Goal: Navigation & Orientation: Find specific page/section

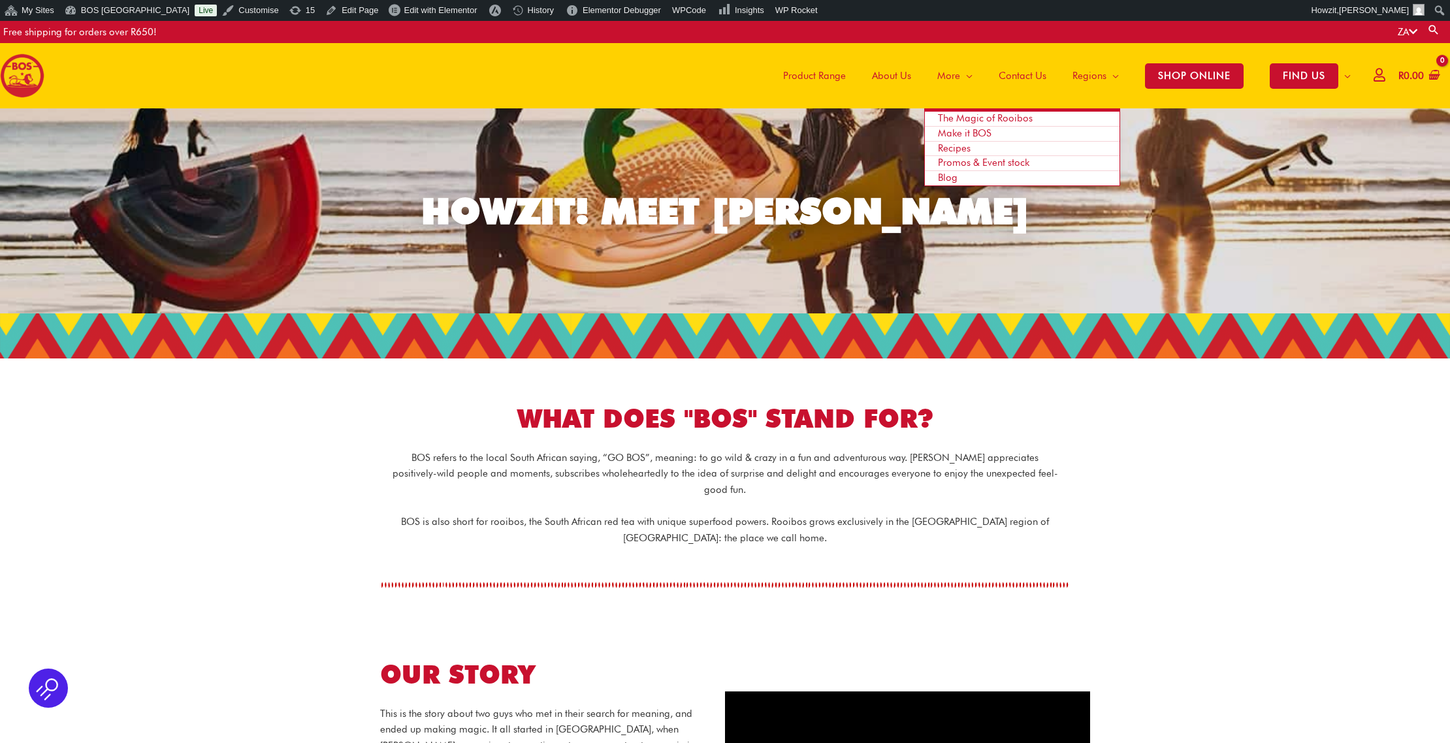
click at [942, 171] on link "Blog" at bounding box center [1022, 178] width 195 height 14
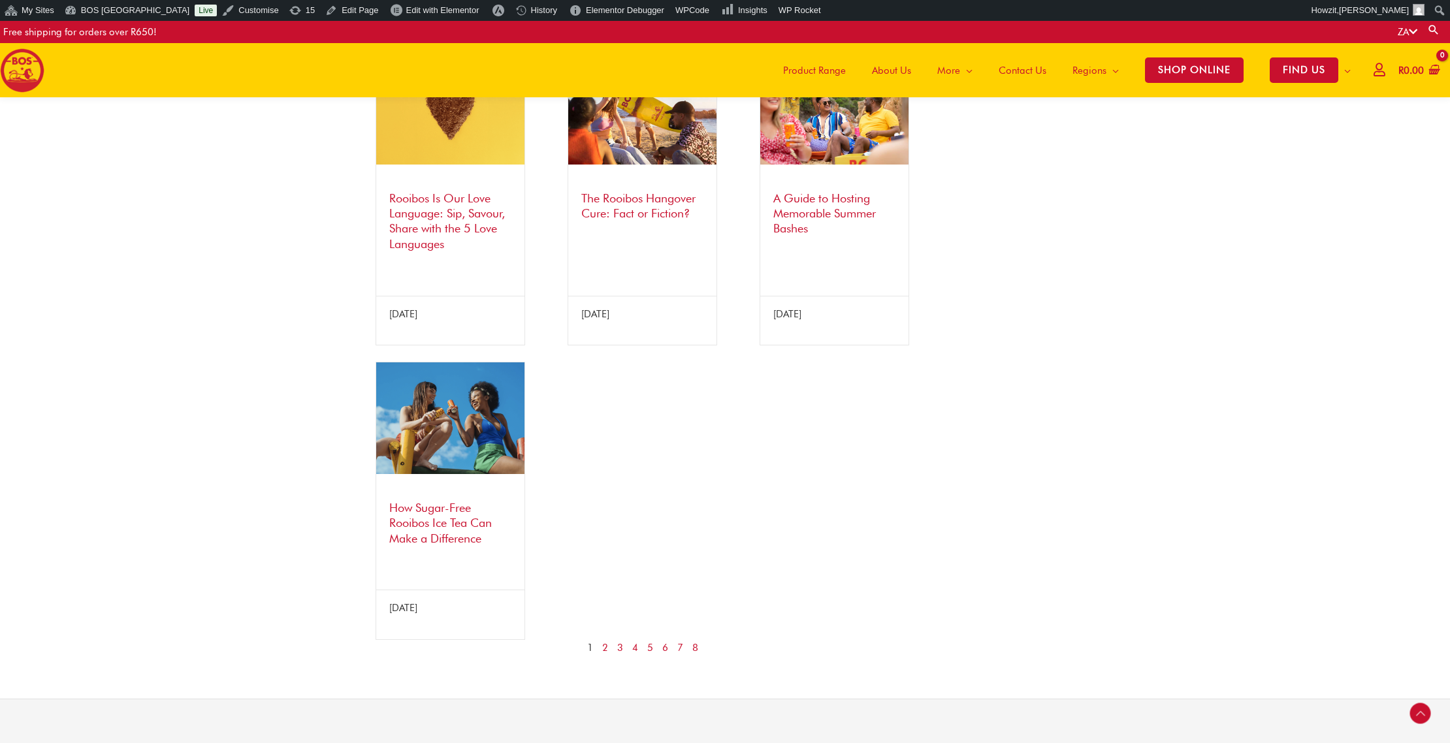
scroll to position [907, 0]
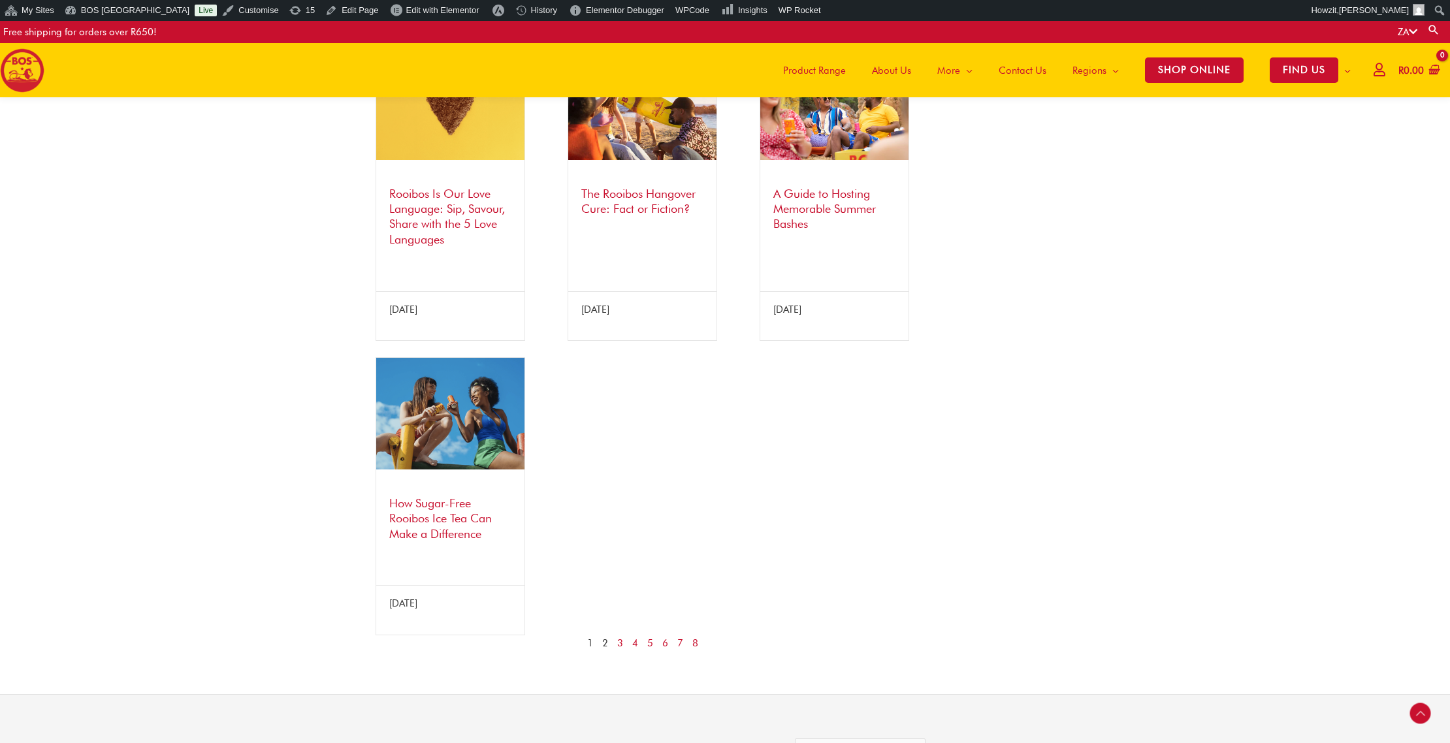
click at [604, 652] on link "2" at bounding box center [605, 644] width 6 height 16
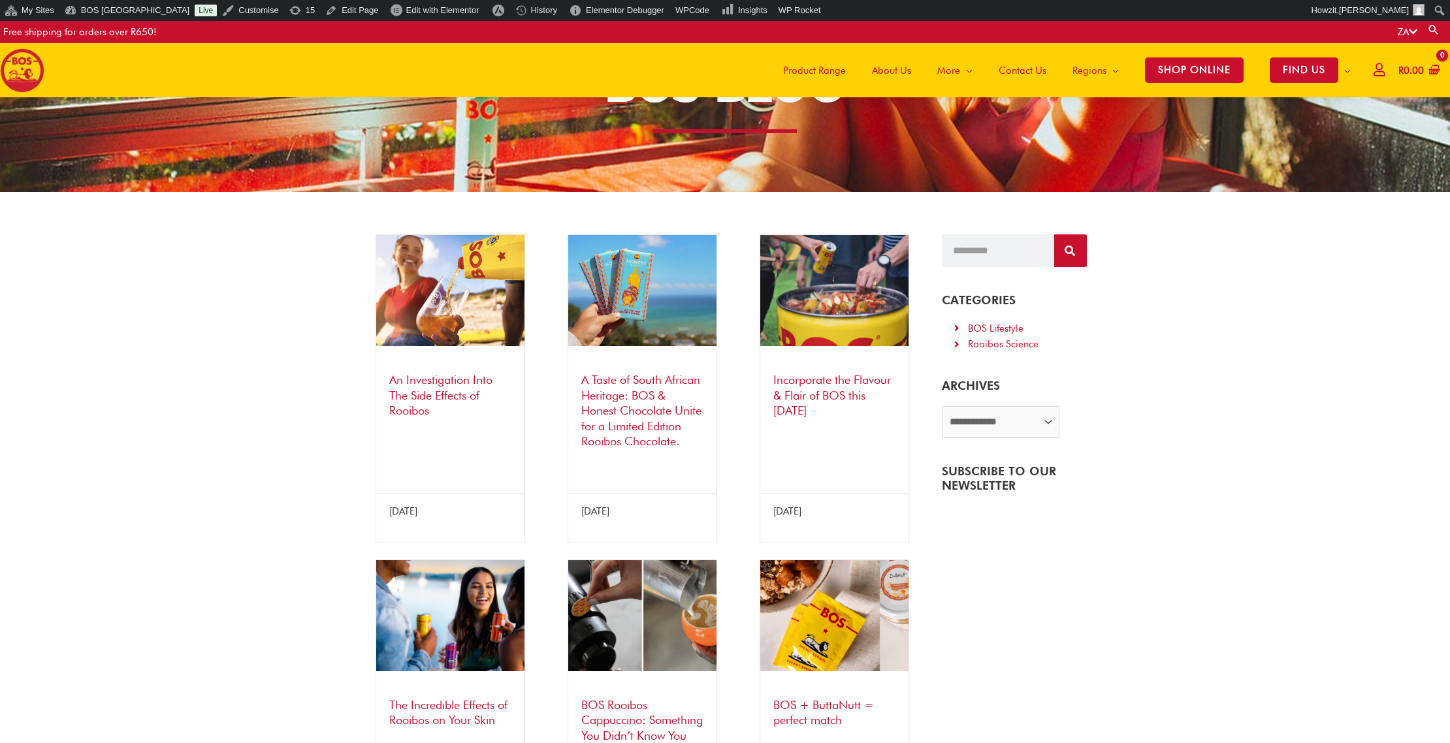
scroll to position [105, 0]
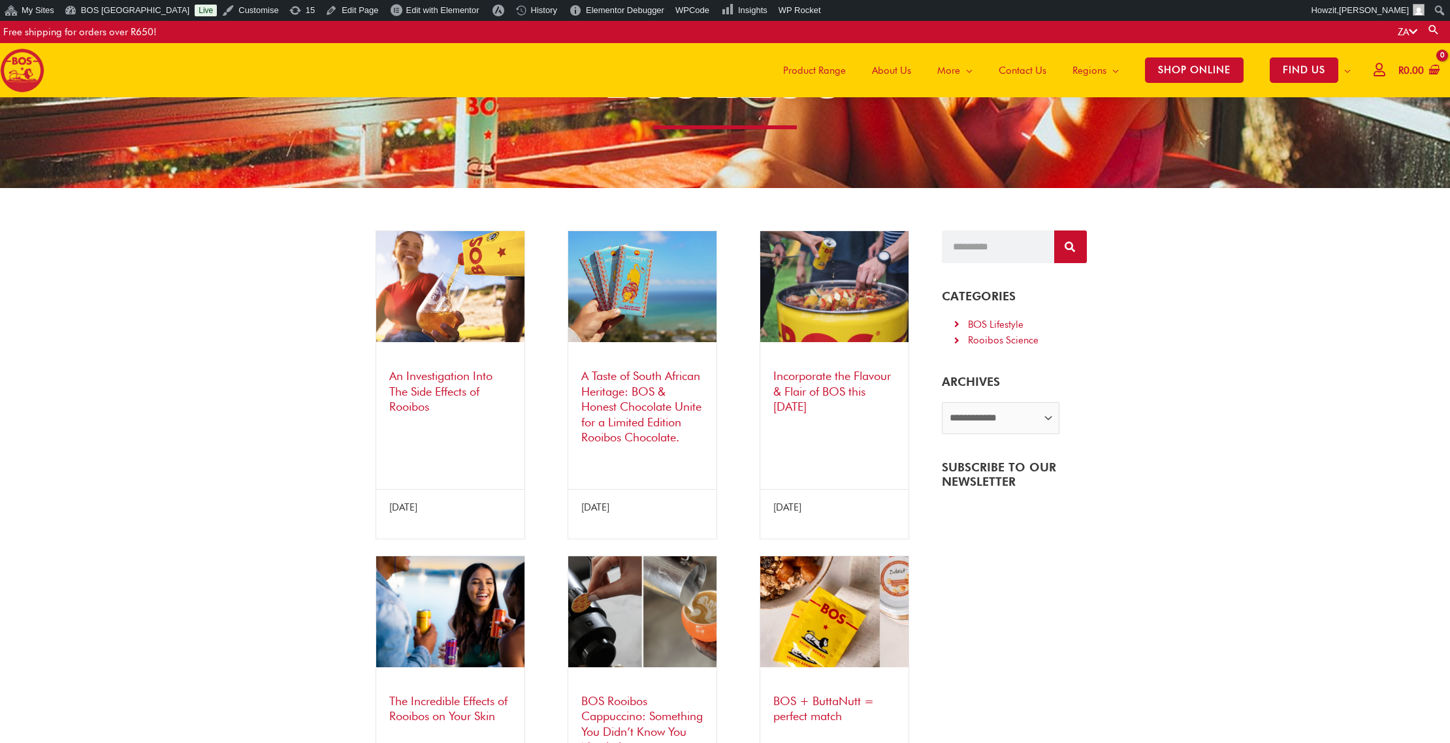
click at [424, 392] on link "An Investigation Into The Side Effects of Rooibos" at bounding box center [440, 391] width 103 height 44
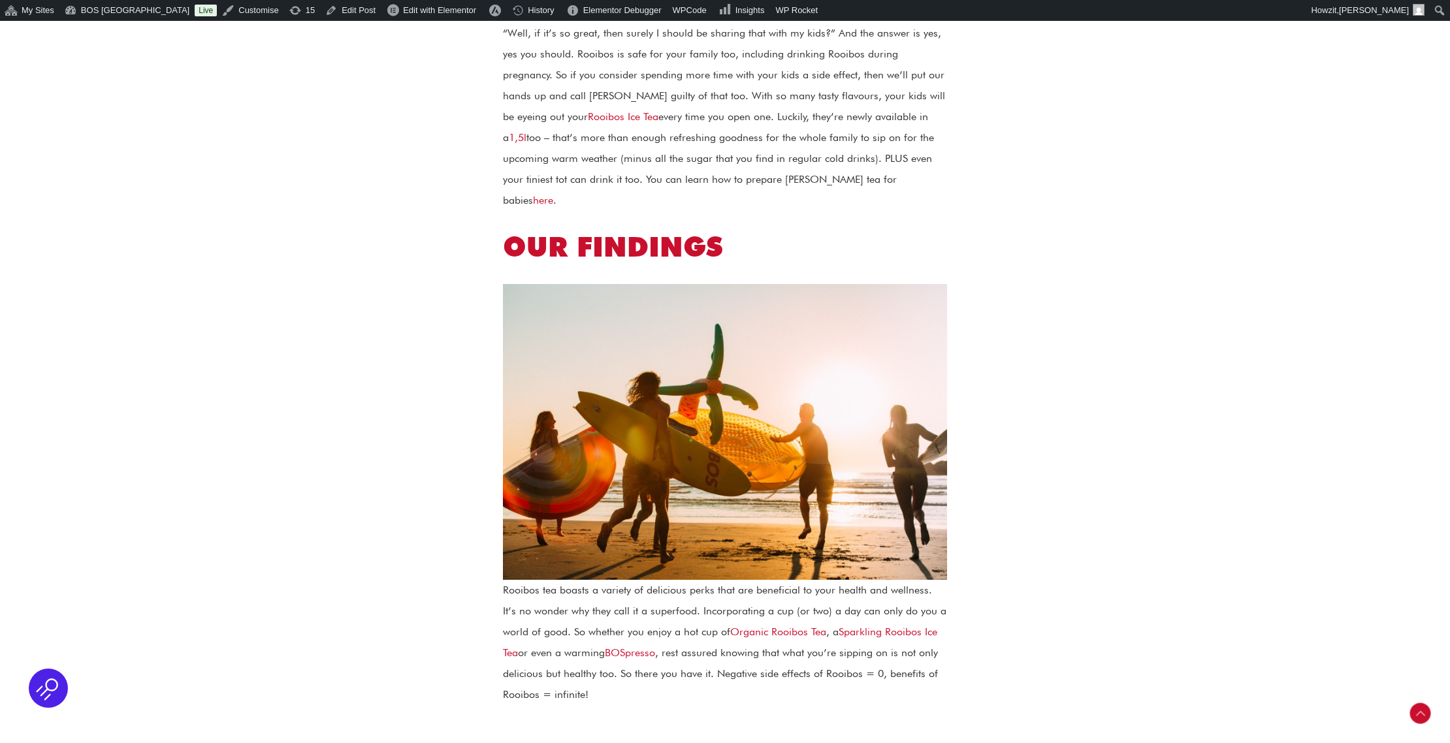
scroll to position [1278, 0]
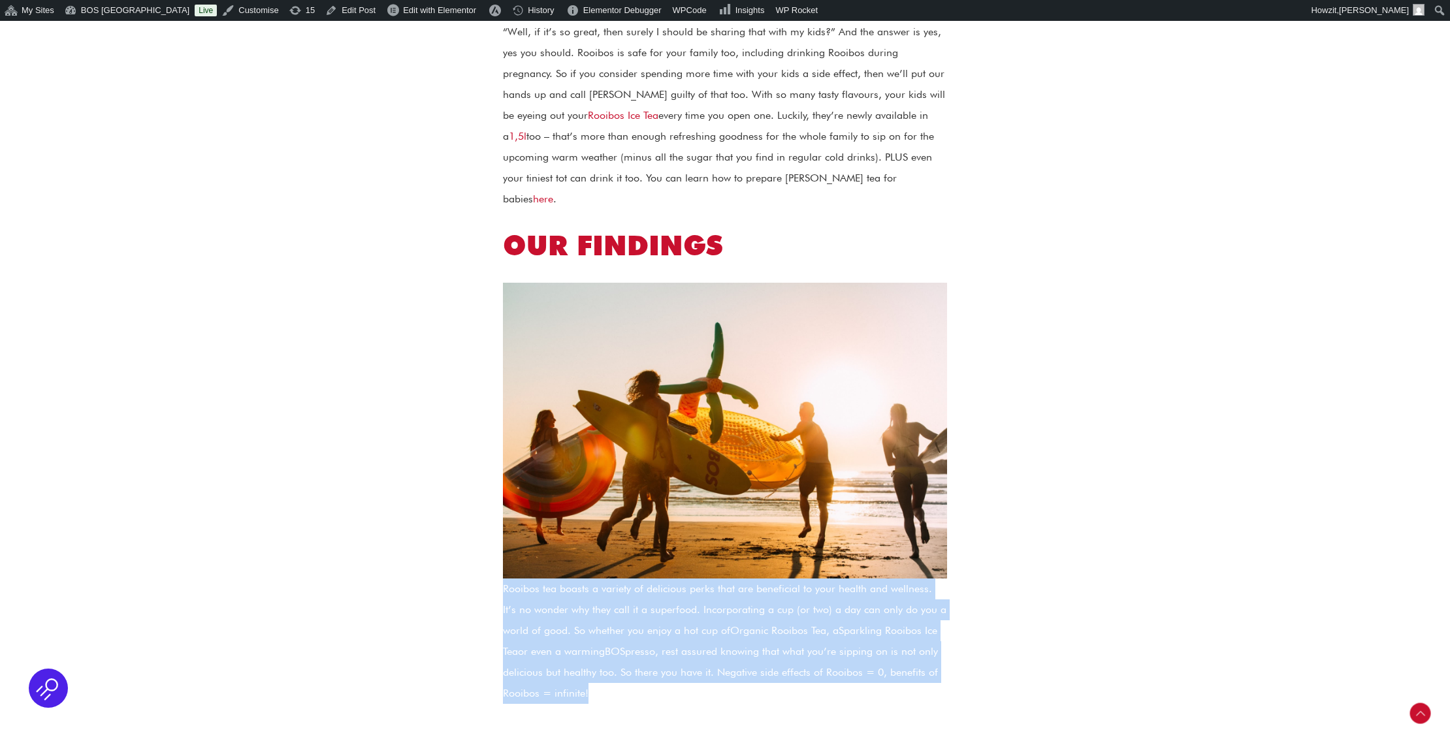
drag, startPoint x: 504, startPoint y: 544, endPoint x: 606, endPoint y: 648, distance: 145.5
click at [606, 648] on p "Rooibos tea boasts a variety of delicious perks that are beneficial to your hea…" at bounding box center [725, 641] width 444 height 125
copy p "Rooibos tea boasts a variety of delicious perks that are beneficial to your hea…"
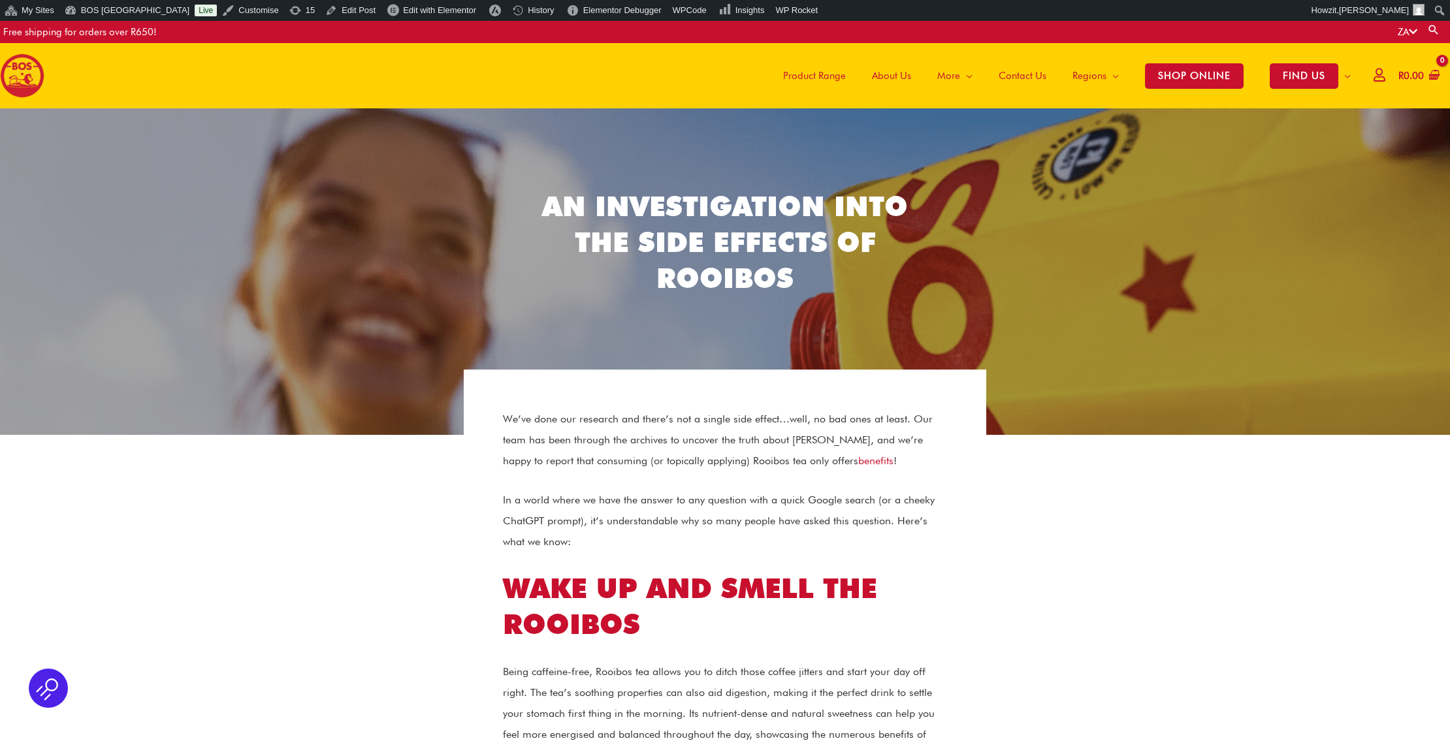
scroll to position [0, 0]
click at [886, 78] on span "About Us" at bounding box center [891, 75] width 39 height 39
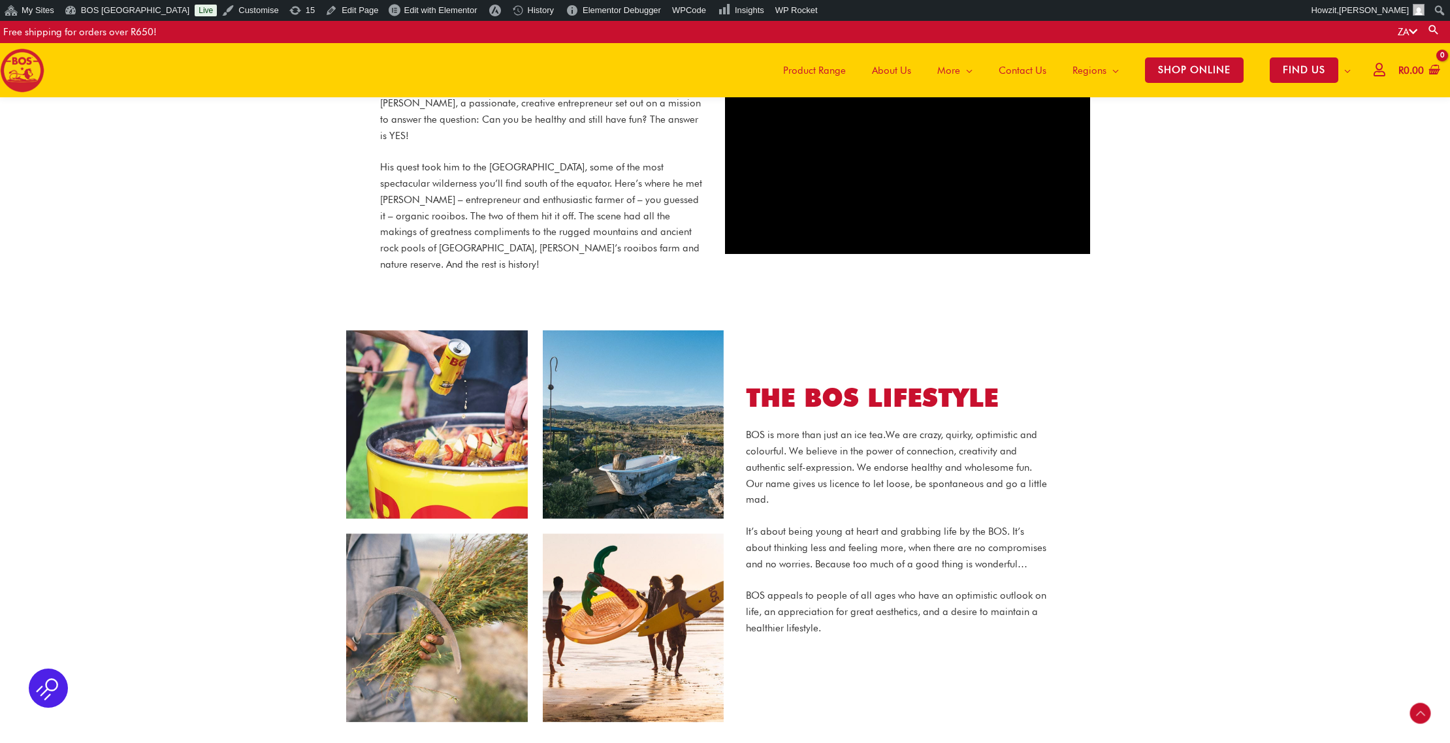
scroll to position [640, 0]
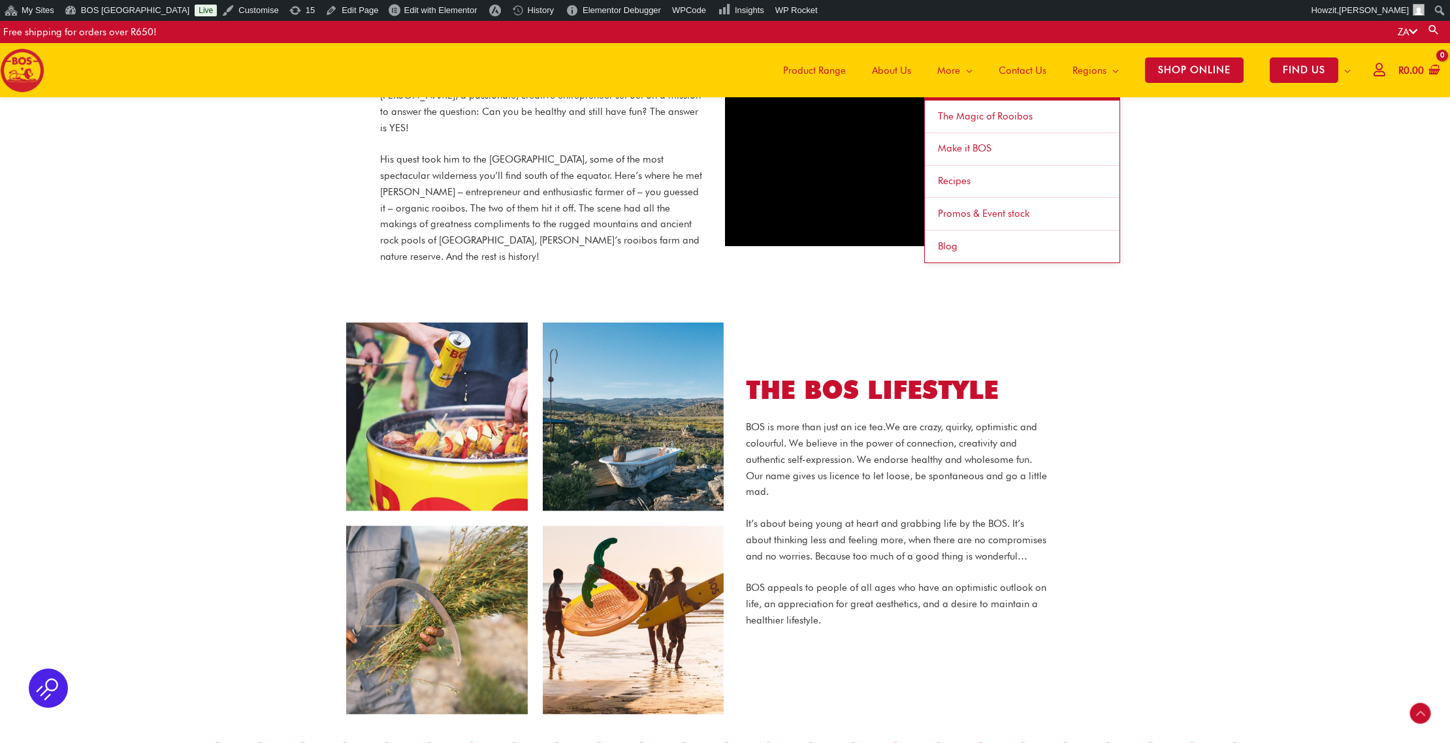
click at [959, 147] on span "Make it BOS" at bounding box center [965, 148] width 54 height 12
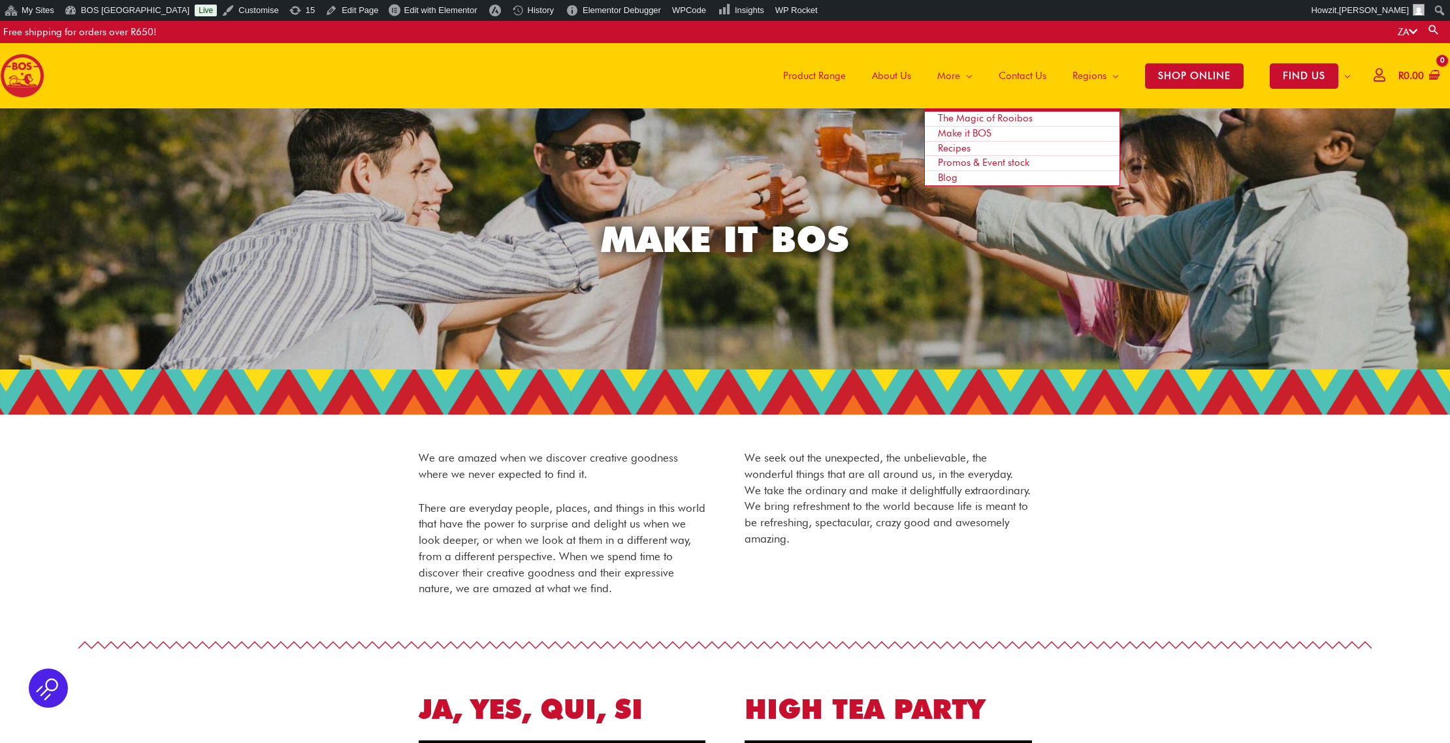
click at [964, 144] on span "Recipes" at bounding box center [954, 148] width 33 height 12
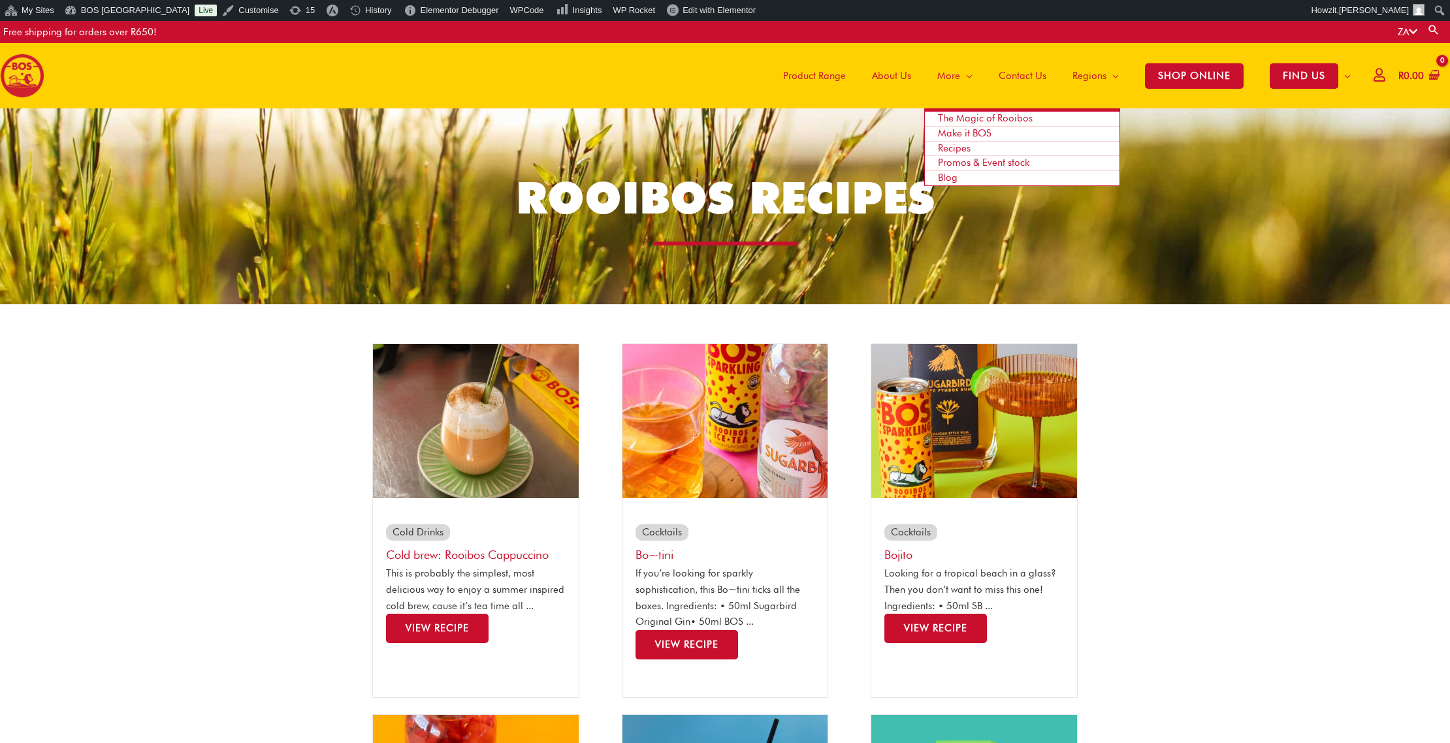
click at [958, 160] on span "Promos & Event stock" at bounding box center [983, 163] width 91 height 12
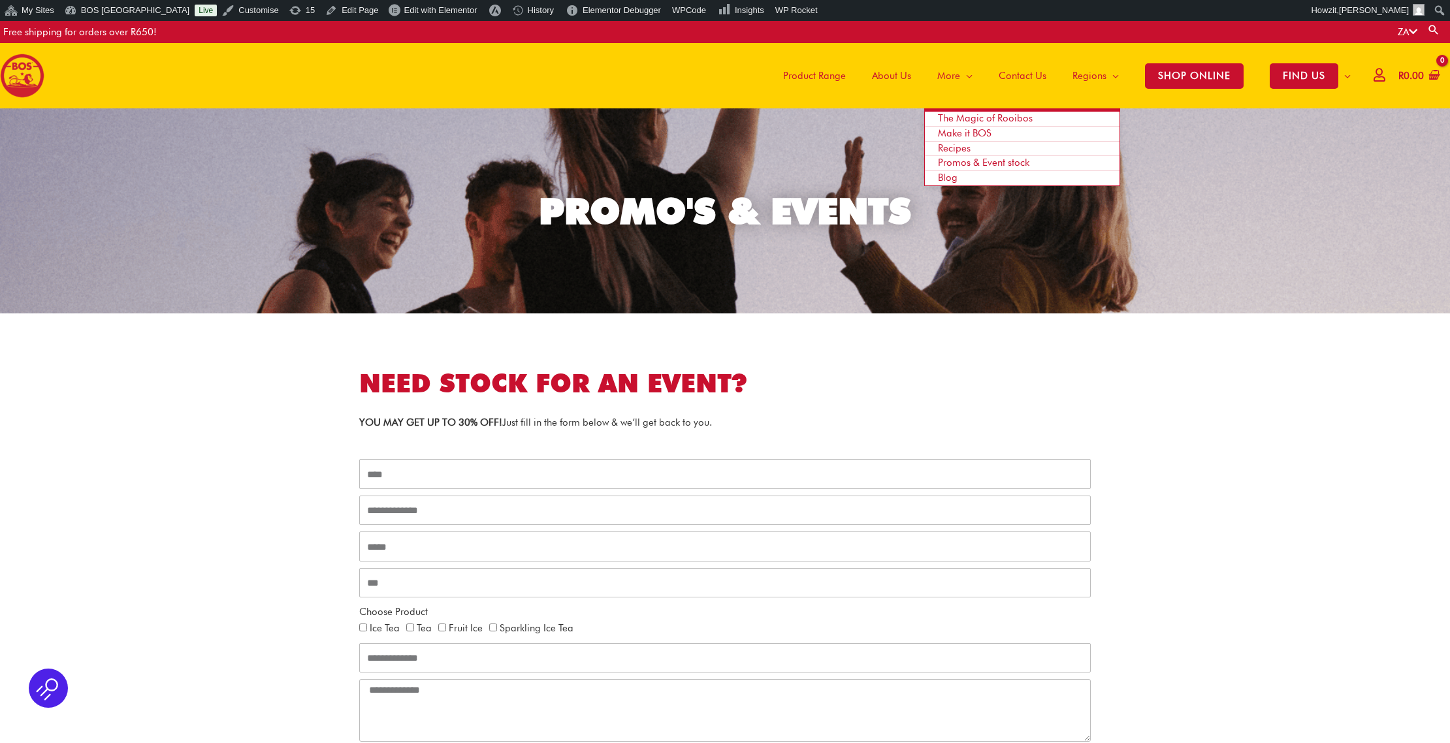
click at [947, 174] on span "Blog" at bounding box center [948, 178] width 20 height 12
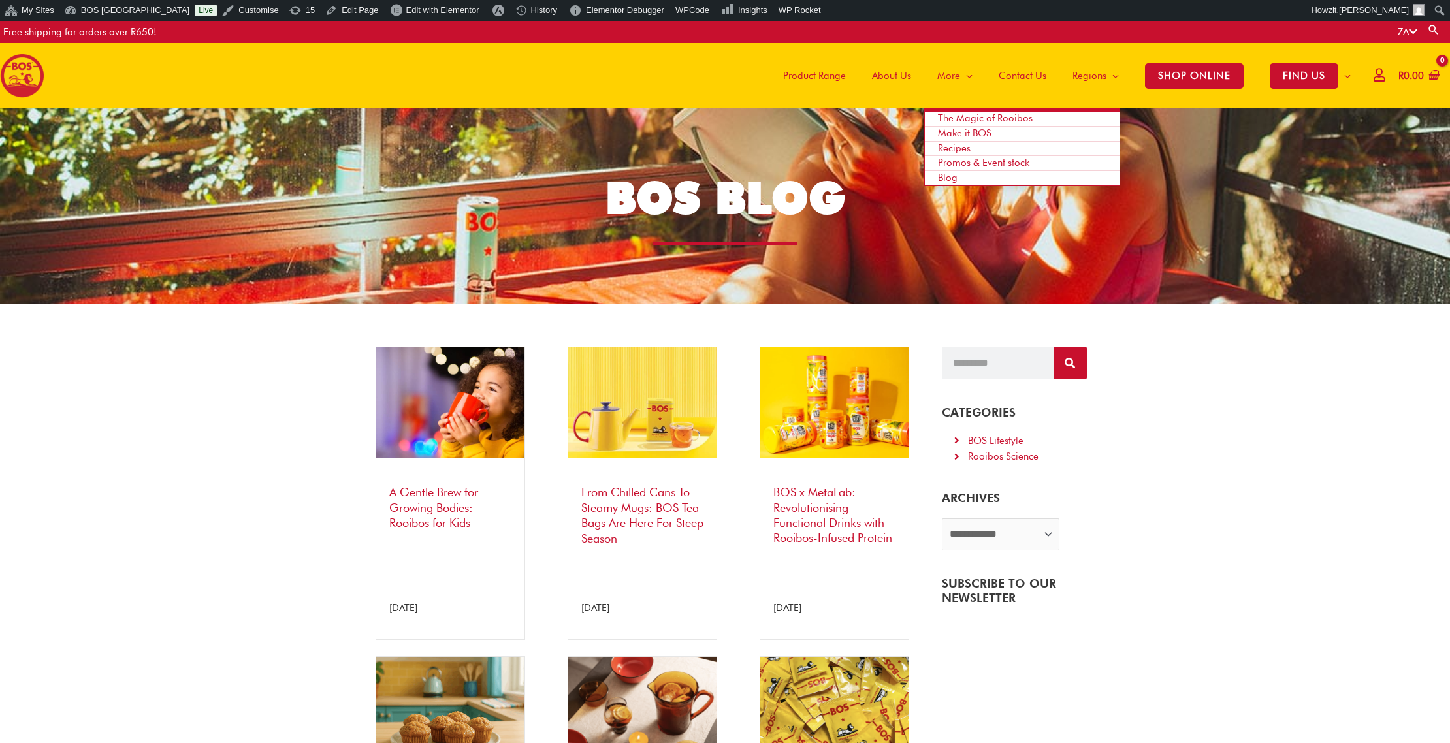
click at [951, 161] on span "Promos & Event stock" at bounding box center [983, 163] width 91 height 12
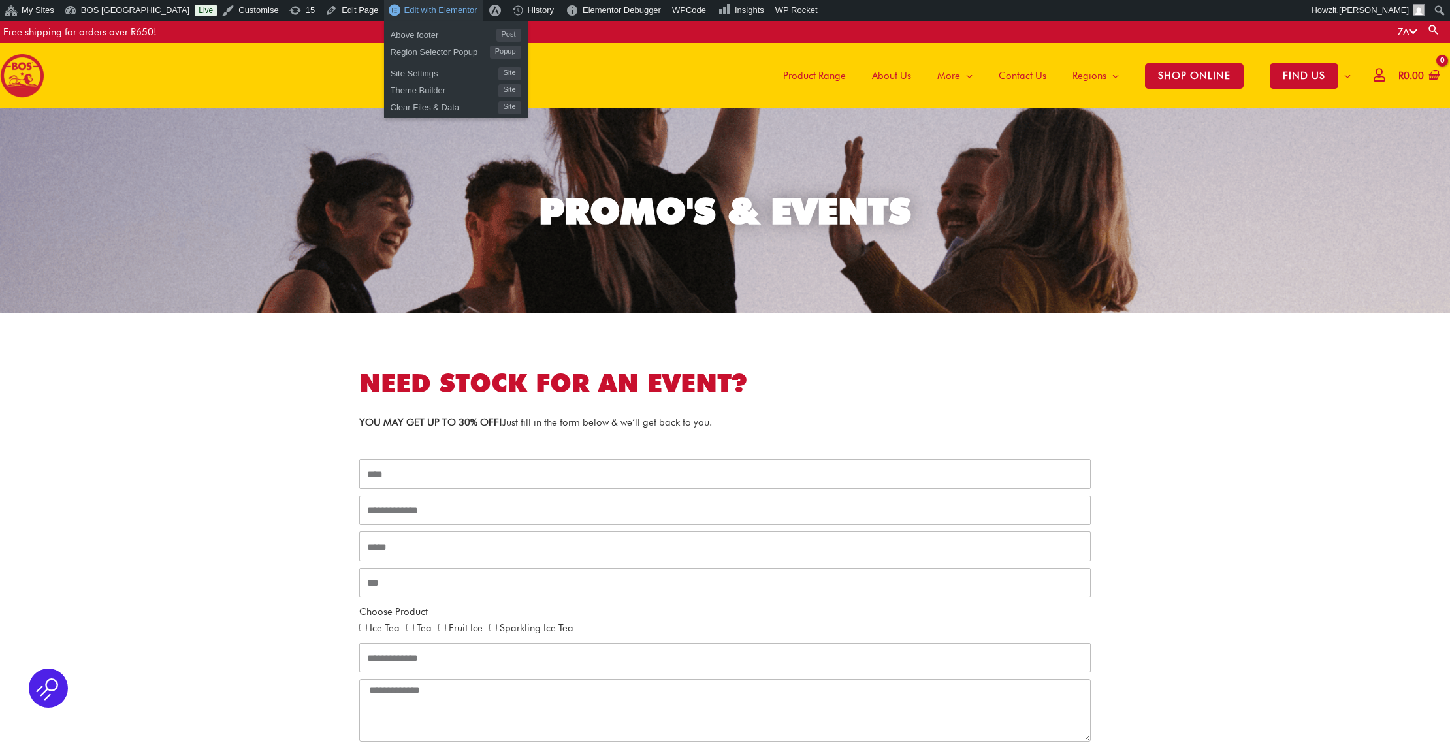
click at [404, 8] on span "Edit with Elementor" at bounding box center [440, 10] width 73 height 10
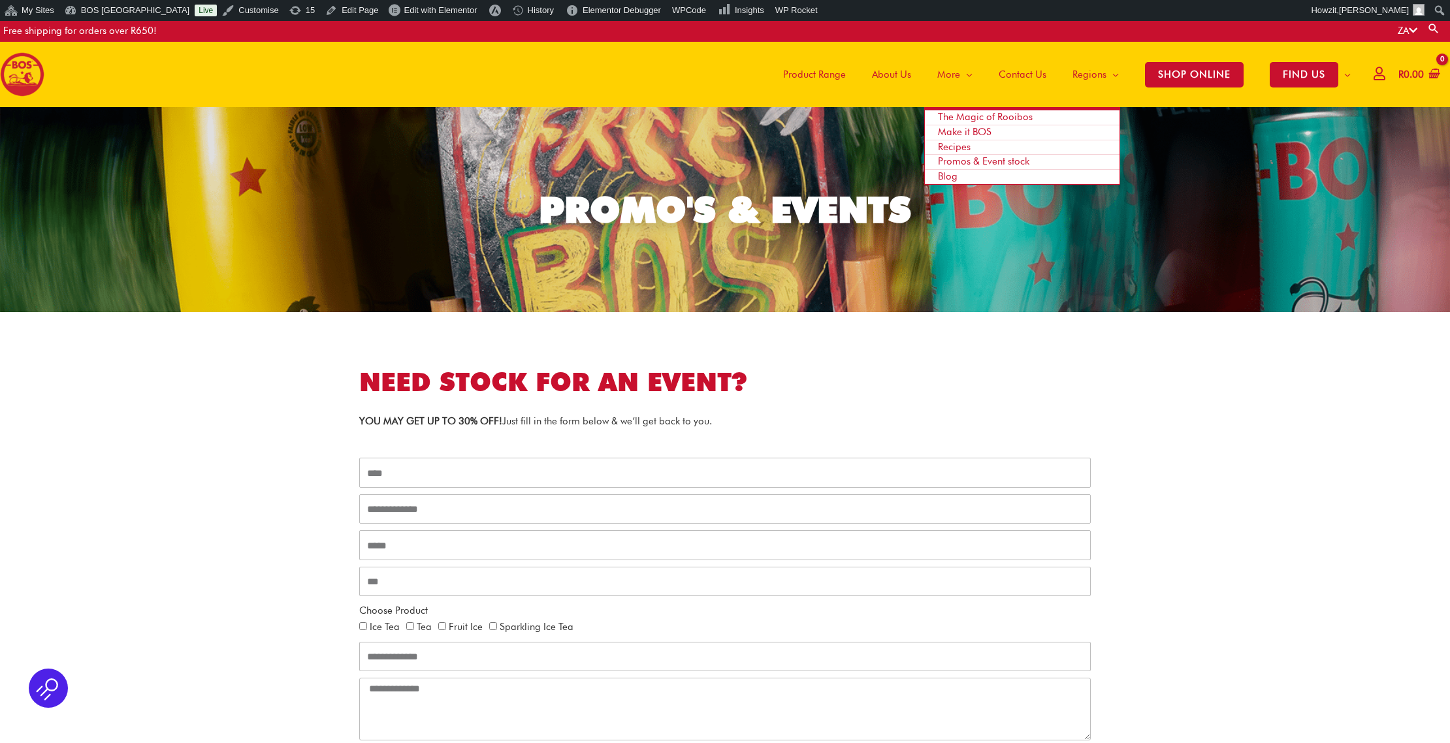
scroll to position [3, 0]
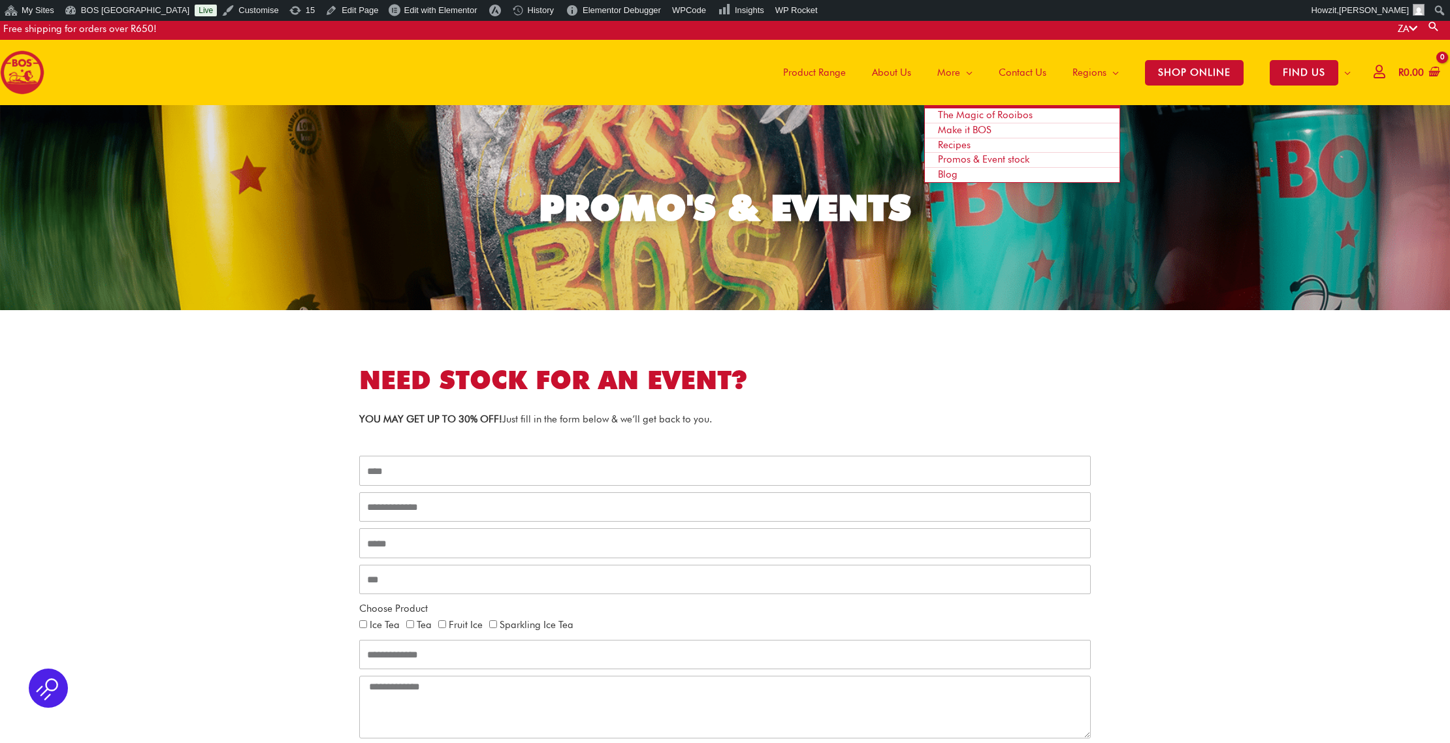
click at [952, 173] on span "Blog" at bounding box center [948, 175] width 20 height 12
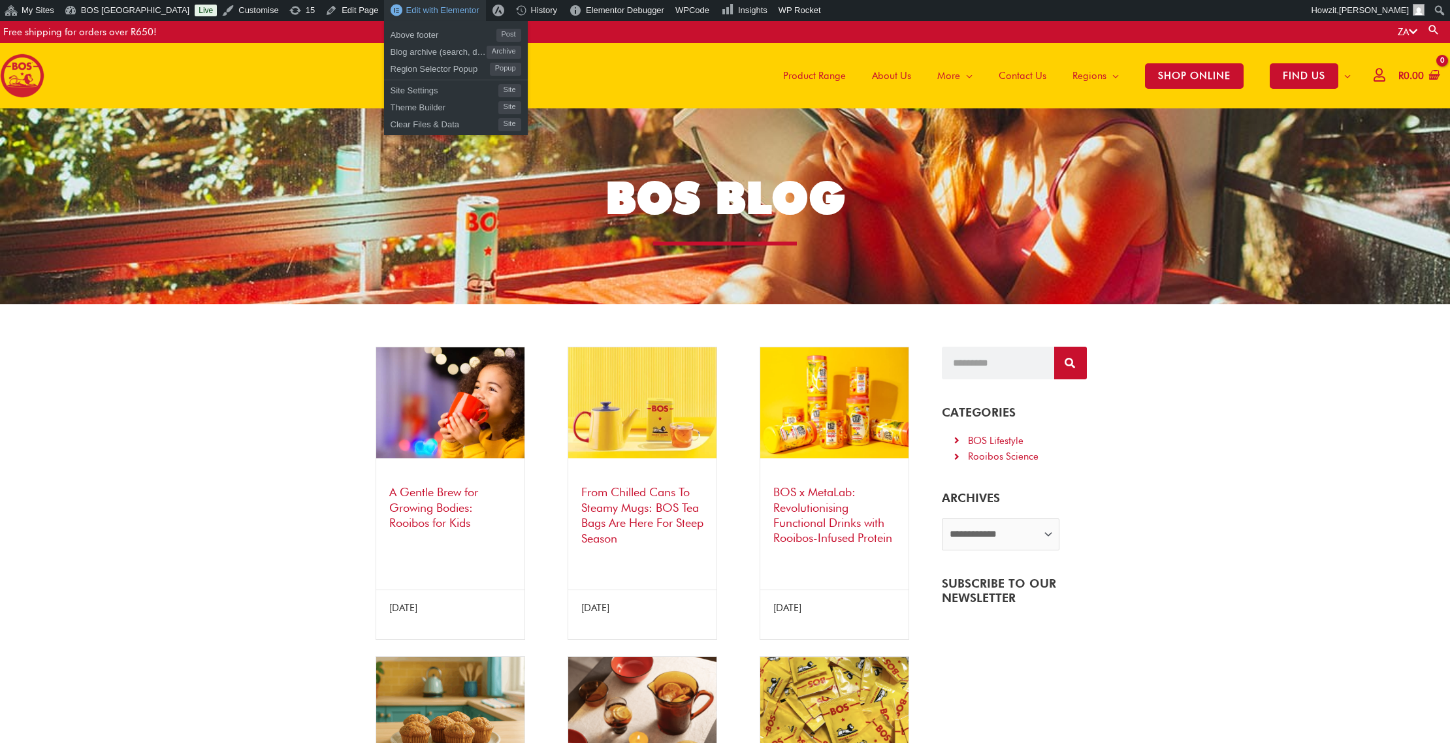
click at [406, 14] on span "Edit with Elementor" at bounding box center [442, 10] width 73 height 10
click at [406, 7] on span "Edit with Elementor" at bounding box center [442, 10] width 73 height 10
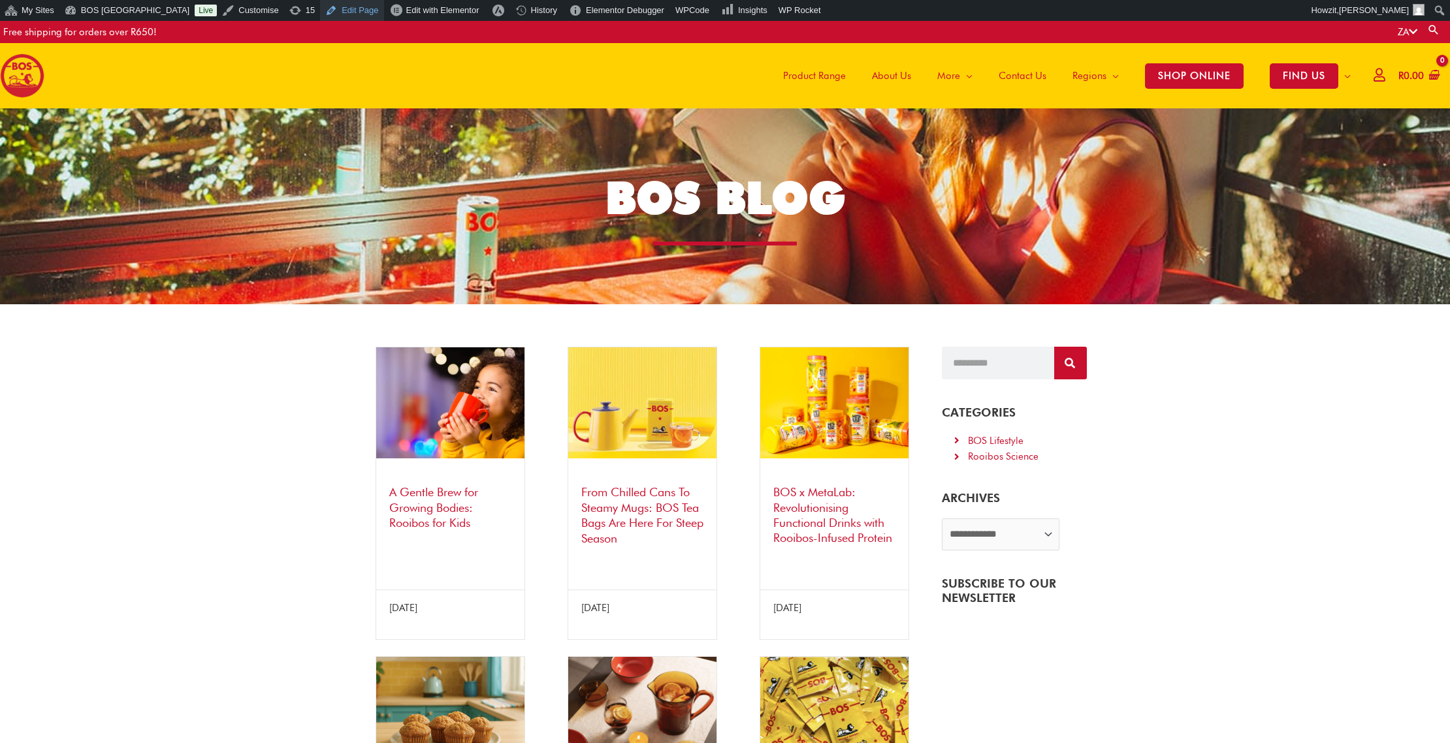
click at [325, 8] on link "Edit Page" at bounding box center [351, 10] width 63 height 21
click at [406, 8] on span "Edit with Elementor" at bounding box center [442, 10] width 73 height 10
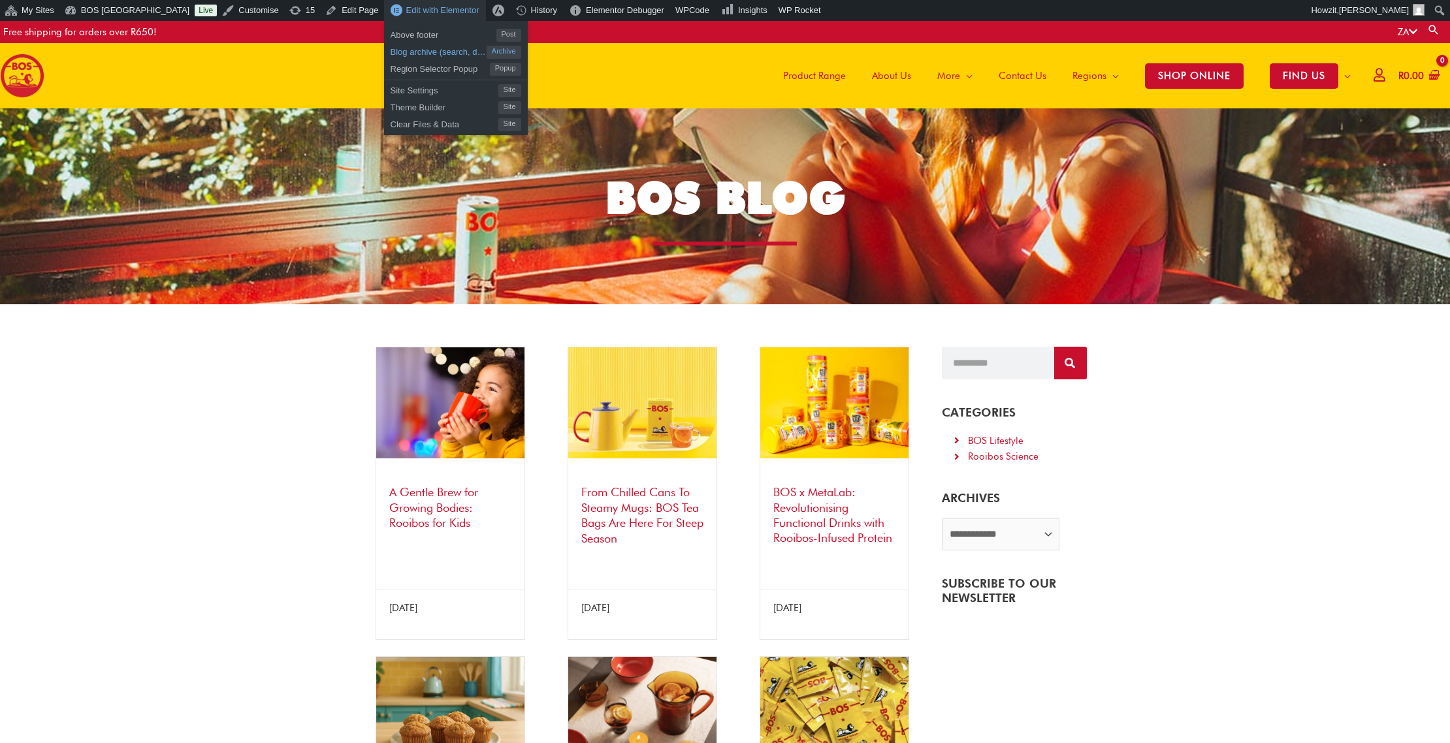
click at [391, 55] on span "Blog archive (search, dates, tags, author) template" at bounding box center [439, 50] width 96 height 17
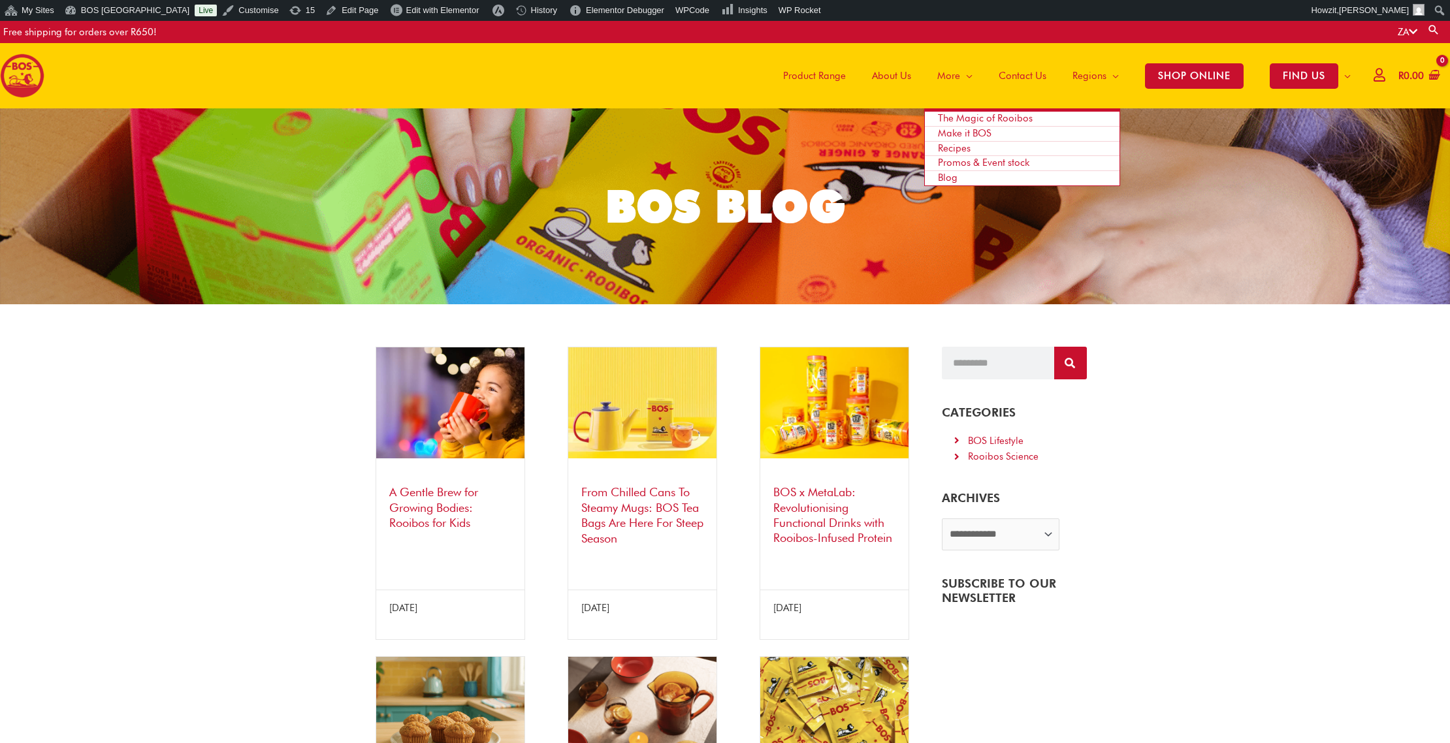
click at [956, 148] on span "Recipes" at bounding box center [954, 148] width 33 height 12
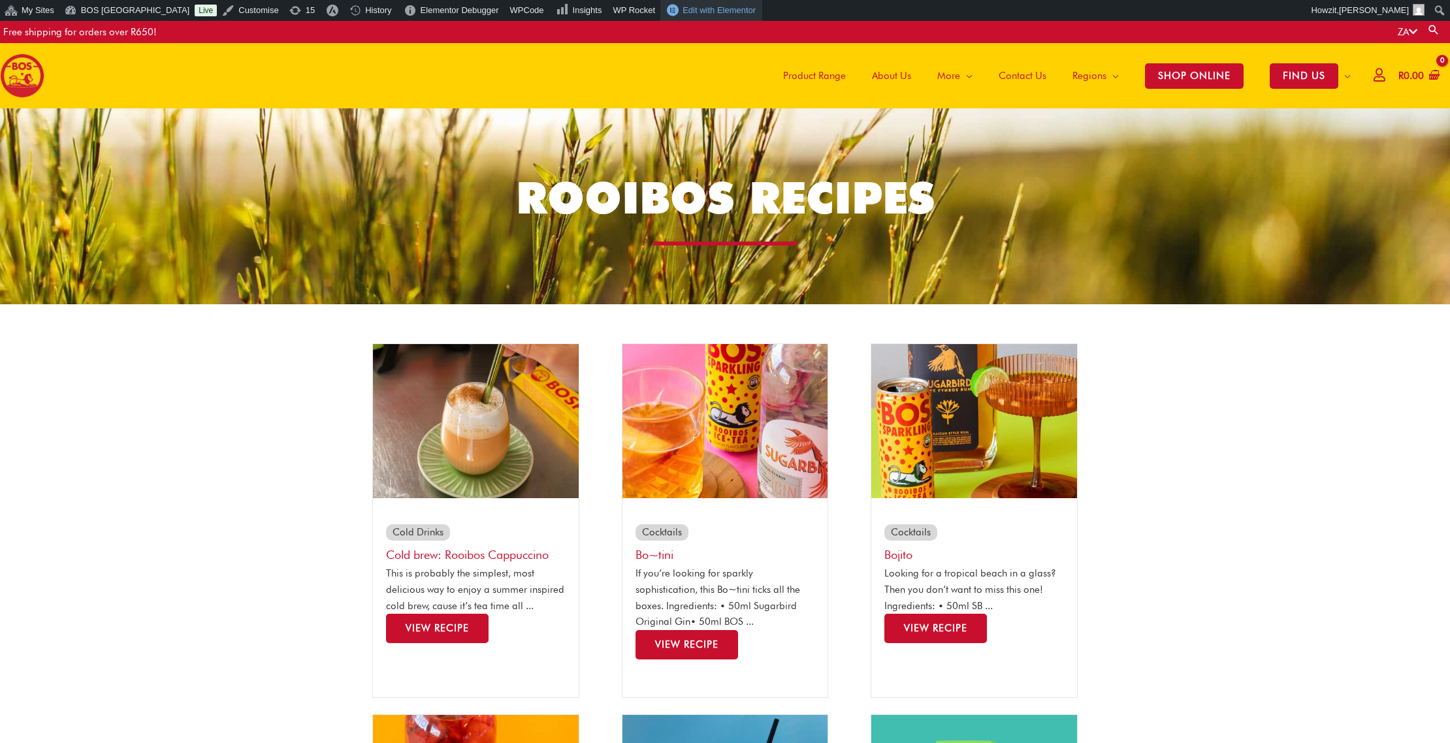
click at [683, 12] on span "Edit with Elementor" at bounding box center [719, 10] width 73 height 10
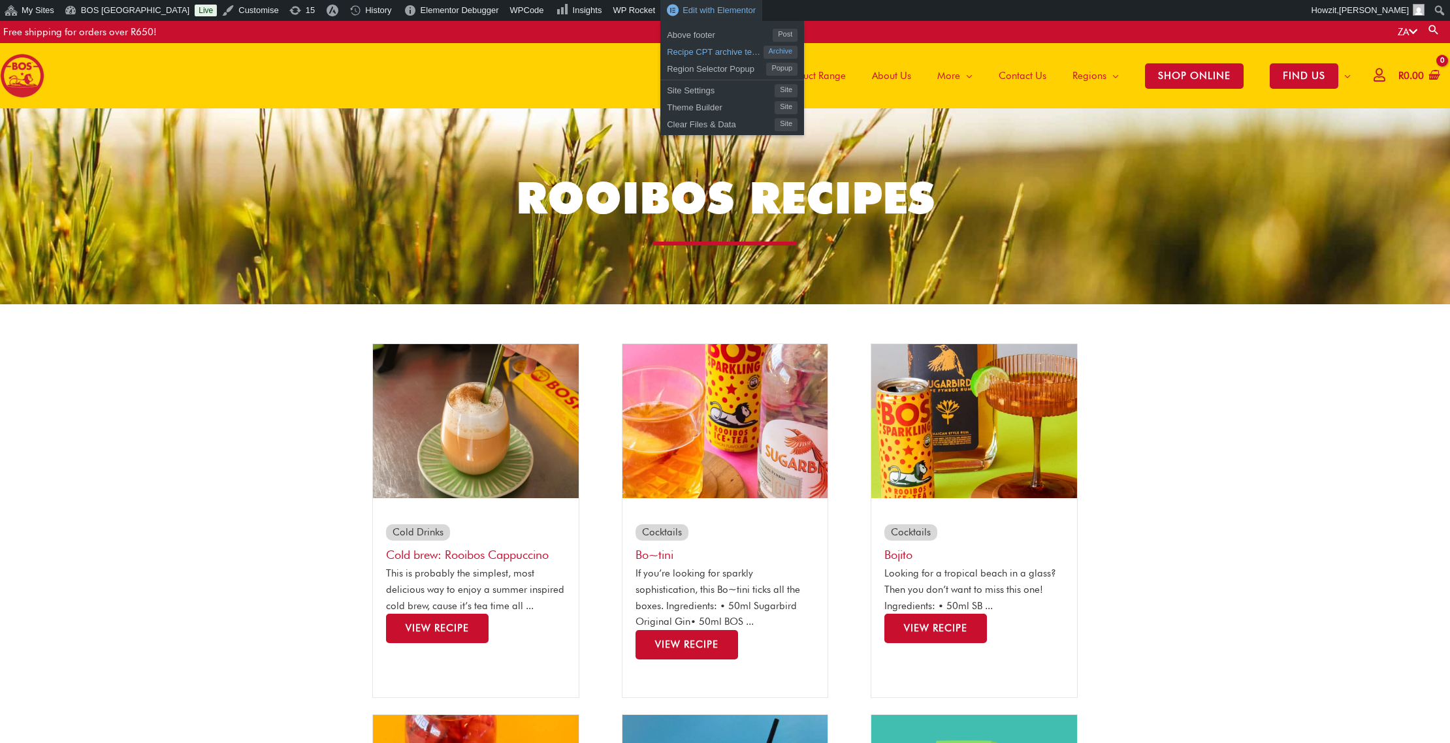
click at [669, 51] on span "Recipe CPT archive template" at bounding box center [715, 50] width 96 height 17
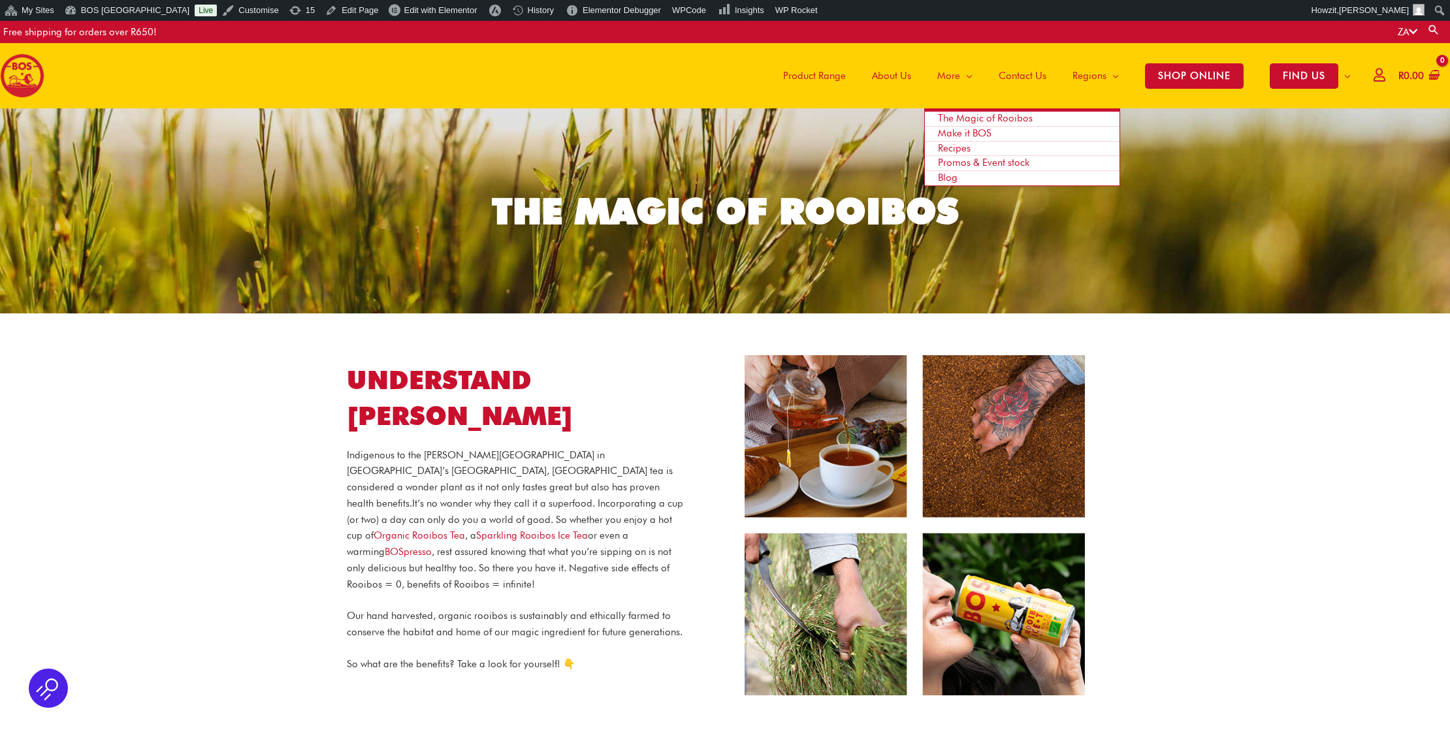
click at [969, 120] on span "The Magic of Rooibos" at bounding box center [985, 118] width 95 height 12
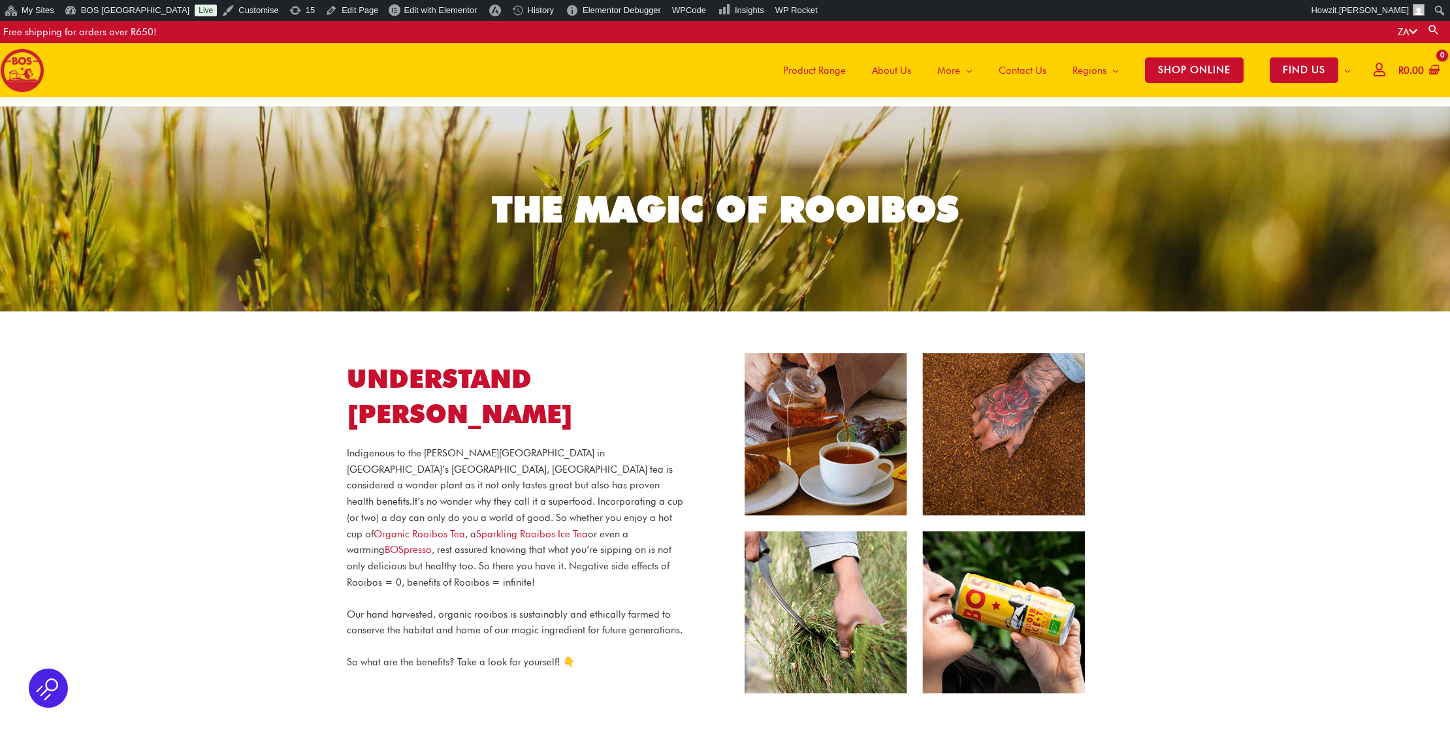
scroll to position [127, 0]
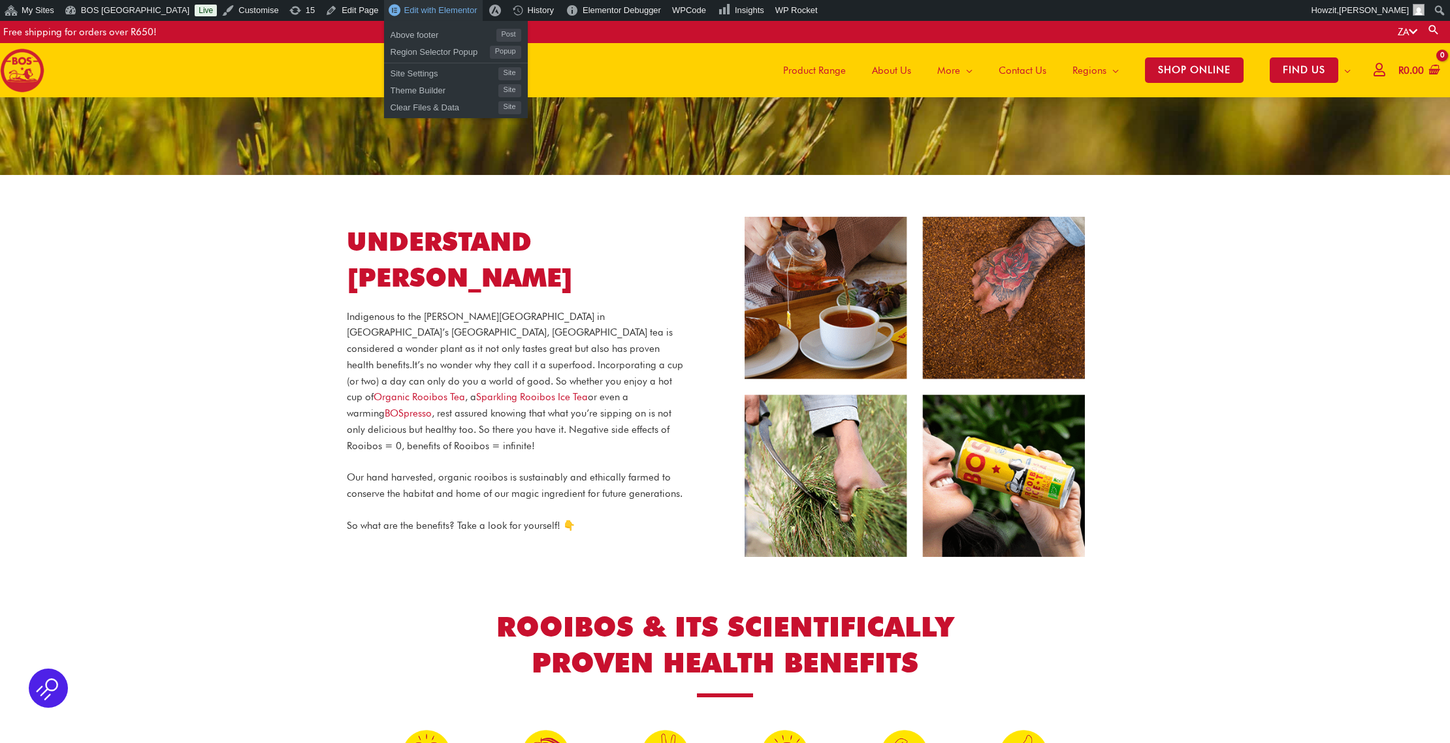
click at [397, 16] on link "Edit with Elementor" at bounding box center [433, 10] width 99 height 21
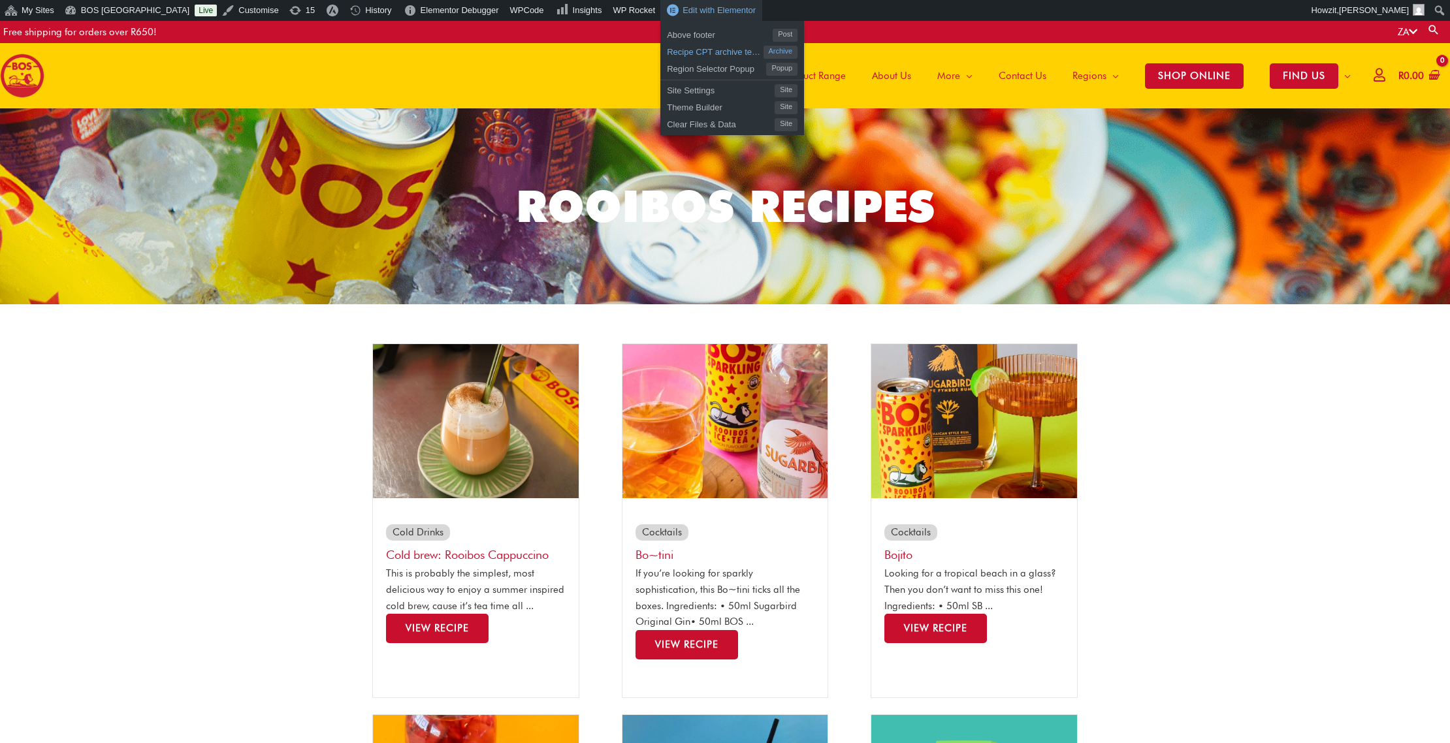
click at [674, 52] on span "Recipe CPT archive template" at bounding box center [715, 50] width 96 height 17
